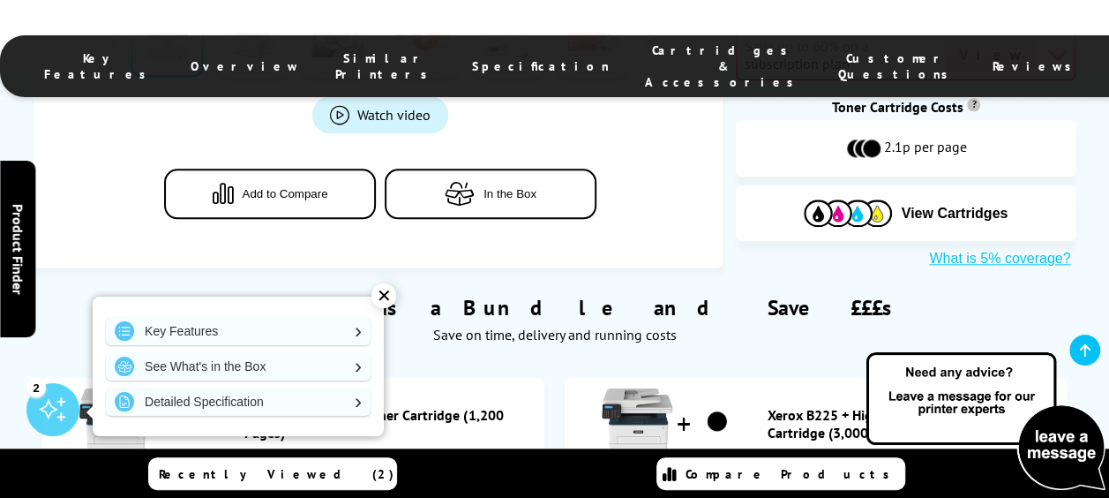
drag, startPoint x: 236, startPoint y: 253, endPoint x: 497, endPoint y: 259, distance: 261.2
click at [497, 386] on div "Xerox B225 + Black Toner Cartridge (1,200 Pages)" at bounding box center [293, 423] width 484 height 74
drag, startPoint x: 497, startPoint y: 259, endPoint x: 503, endPoint y: 275, distance: 17.9
click at [503, 406] on link "Xerox B225 + Black Toner Cartridge (1,200 Pages)" at bounding box center [389, 423] width 291 height 35
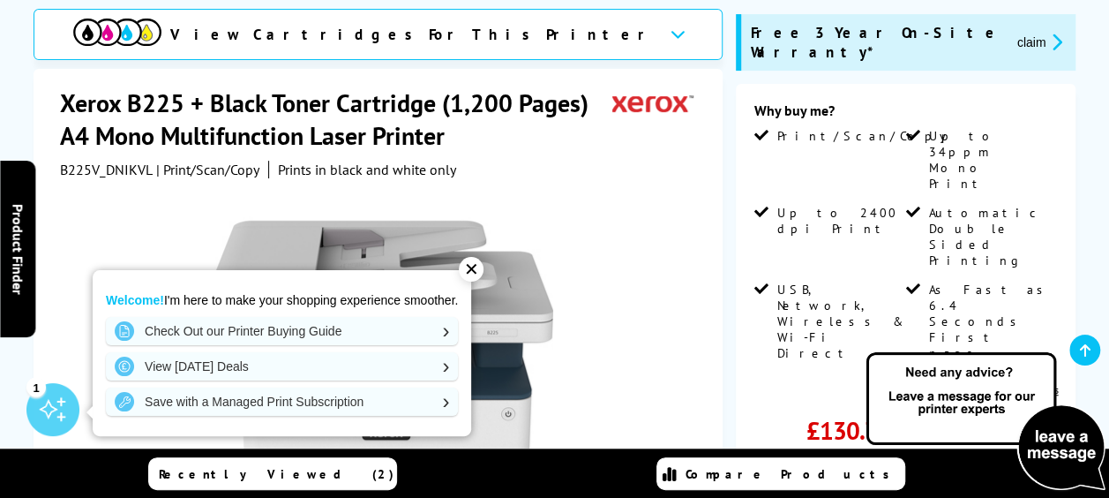
scroll to position [318, 0]
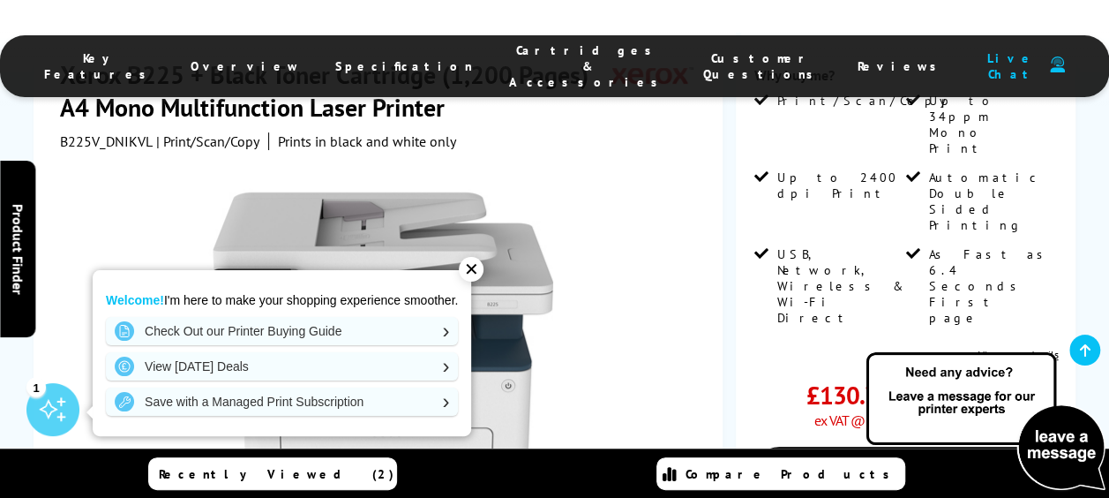
click at [471, 272] on div "✕" at bounding box center [471, 269] width 25 height 25
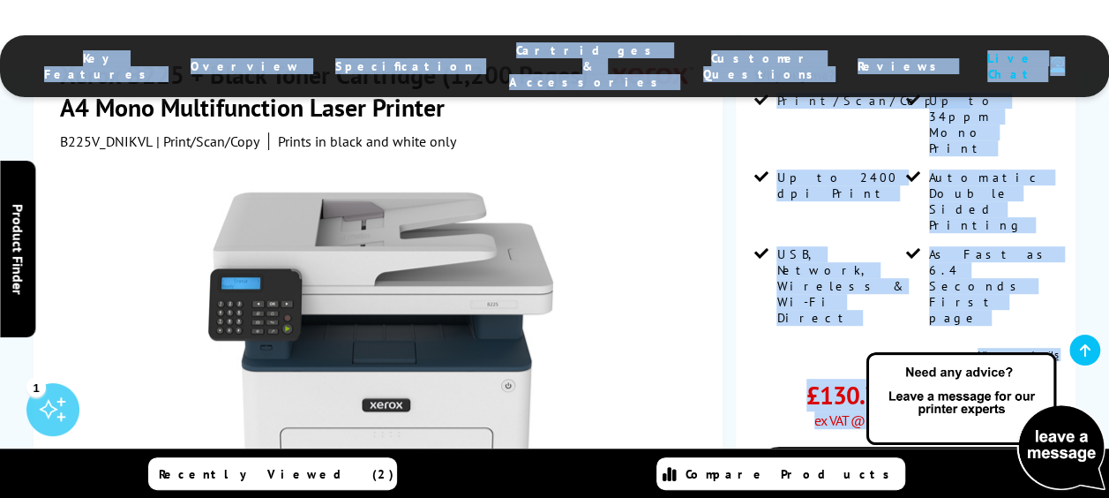
drag, startPoint x: 464, startPoint y: 102, endPoint x: 185, endPoint y: 88, distance: 279.2
drag, startPoint x: 185, startPoint y: 88, endPoint x: 446, endPoint y: 78, distance: 261.4
click at [446, 78] on div "Key Features Overview Specification Cartridges & Accessories Customer Questions…" at bounding box center [554, 53] width 1109 height 106
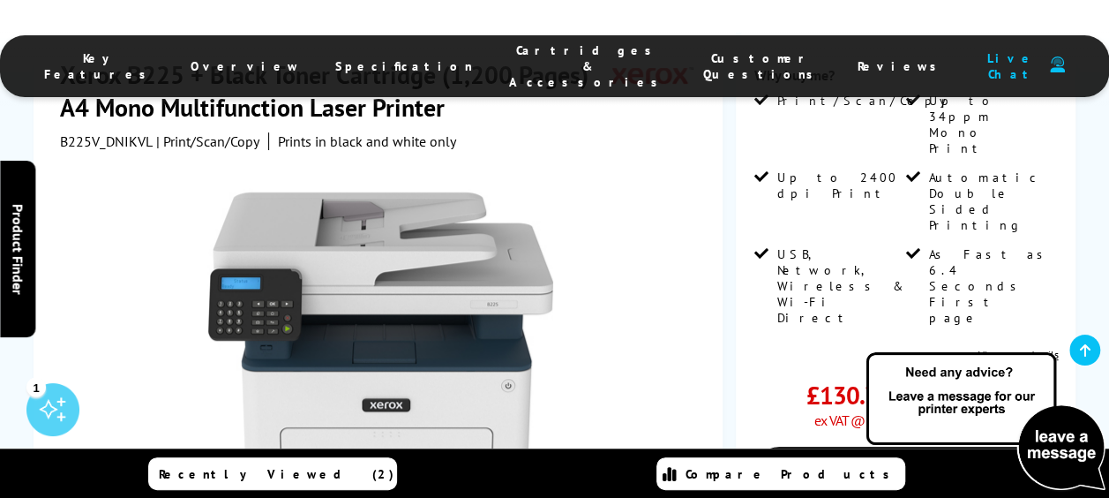
drag, startPoint x: 446, startPoint y: 78, endPoint x: 596, endPoint y: 175, distance: 178.7
click at [596, 185] on div at bounding box center [380, 358] width 441 height 346
drag, startPoint x: 473, startPoint y: 95, endPoint x: 166, endPoint y: 91, distance: 307.1
click at [166, 132] on div "B225V_DNIKVL | Print/Scan/Copy Prints in black and white only" at bounding box center [380, 141] width 641 height 18
copy div "Print/Scan/Copy Prints in black and white only"
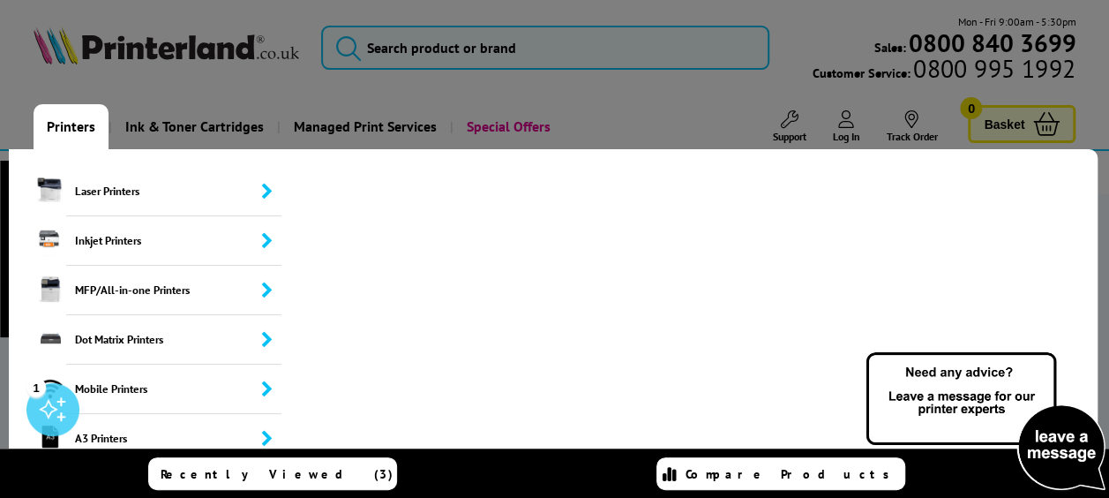
click at [81, 120] on link "Printers" at bounding box center [71, 126] width 75 height 45
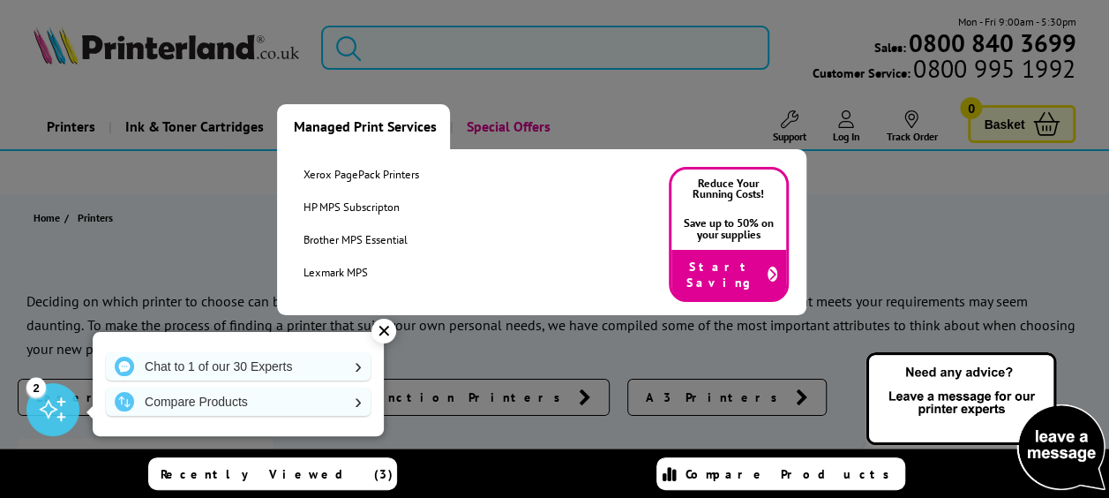
click at [404, 125] on link "Managed Print Services" at bounding box center [363, 126] width 173 height 45
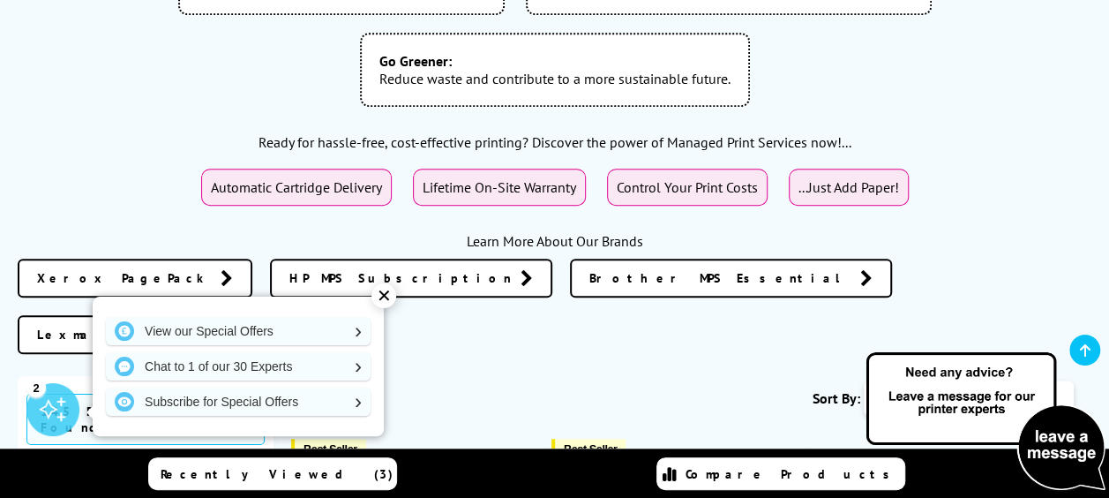
scroll to position [565, 0]
